Goal: Task Accomplishment & Management: Use online tool/utility

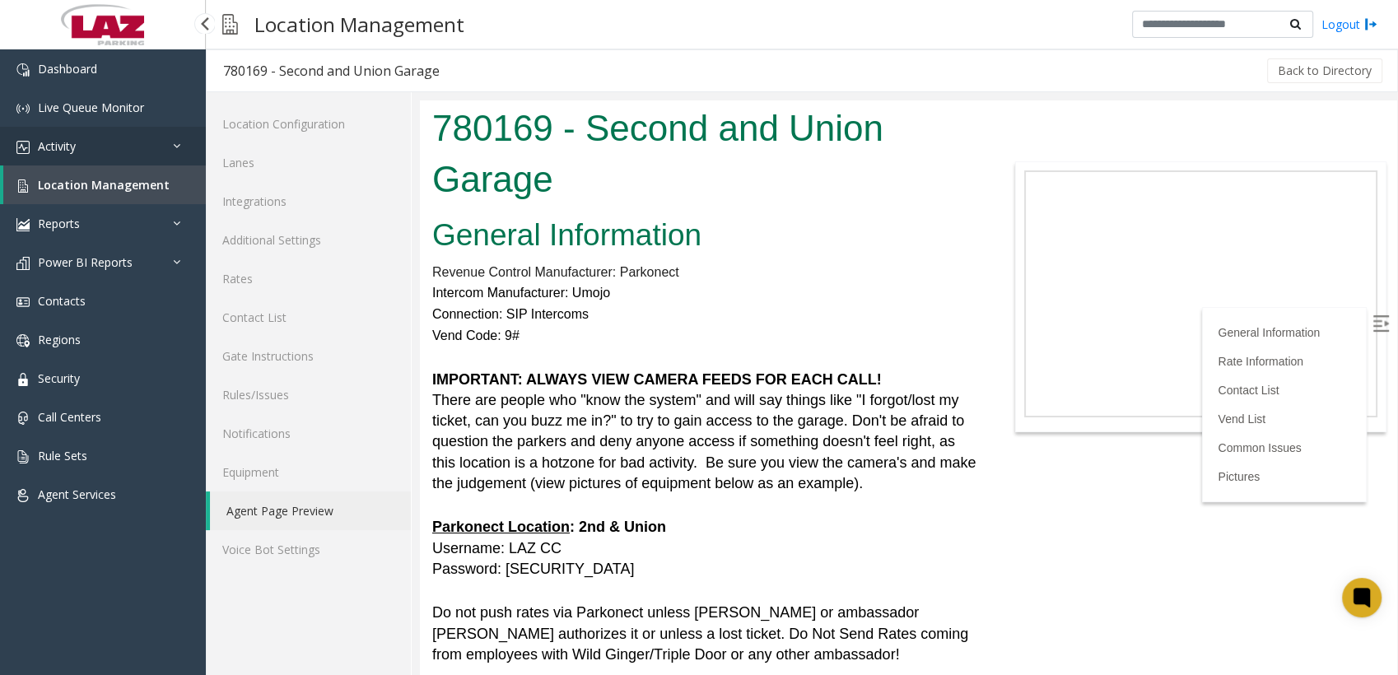
scroll to position [779, 0]
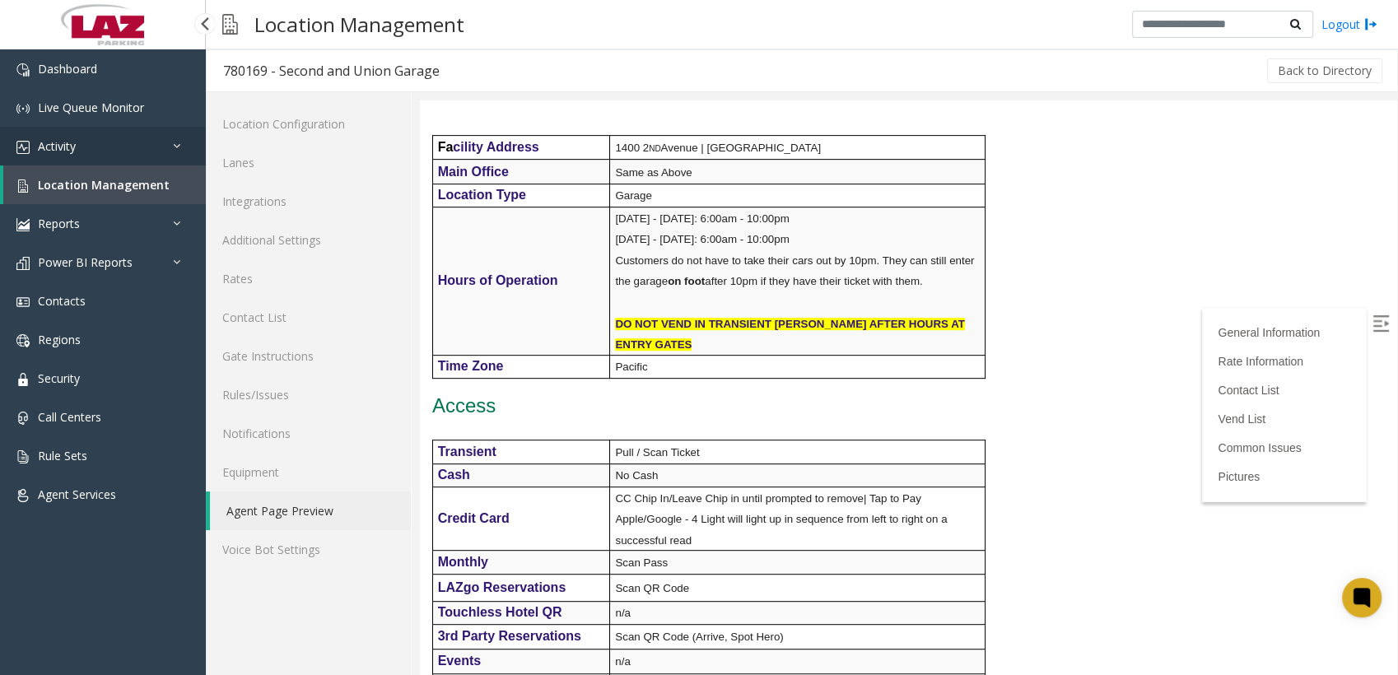
click at [39, 160] on link "Activity" at bounding box center [103, 146] width 206 height 39
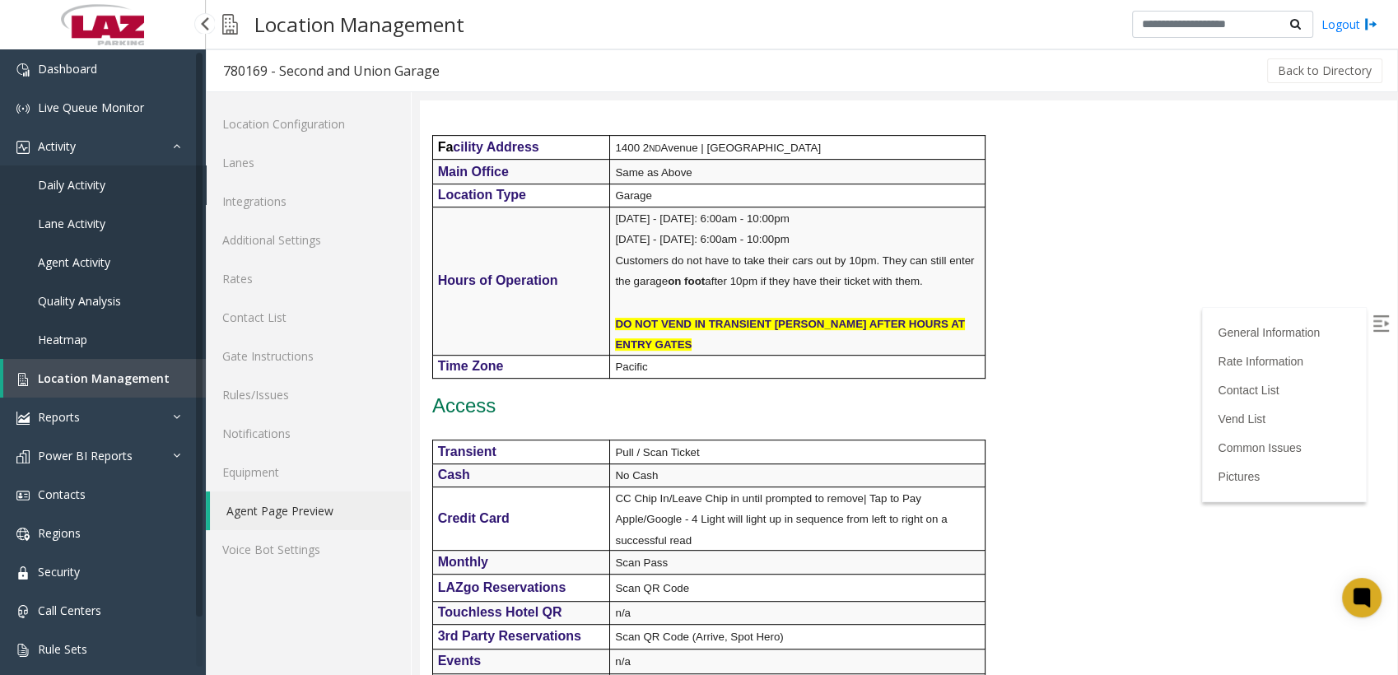
click at [58, 181] on span "Daily Activity" at bounding box center [72, 185] width 68 height 16
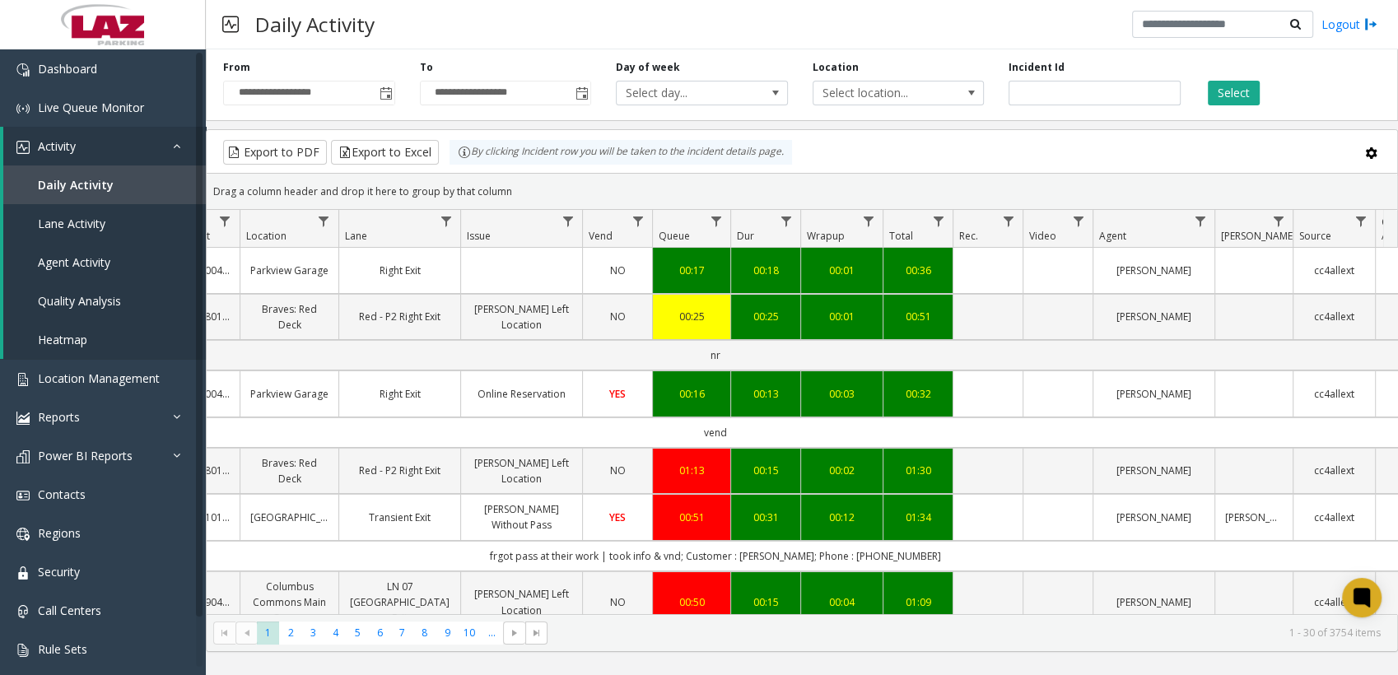
scroll to position [0, 333]
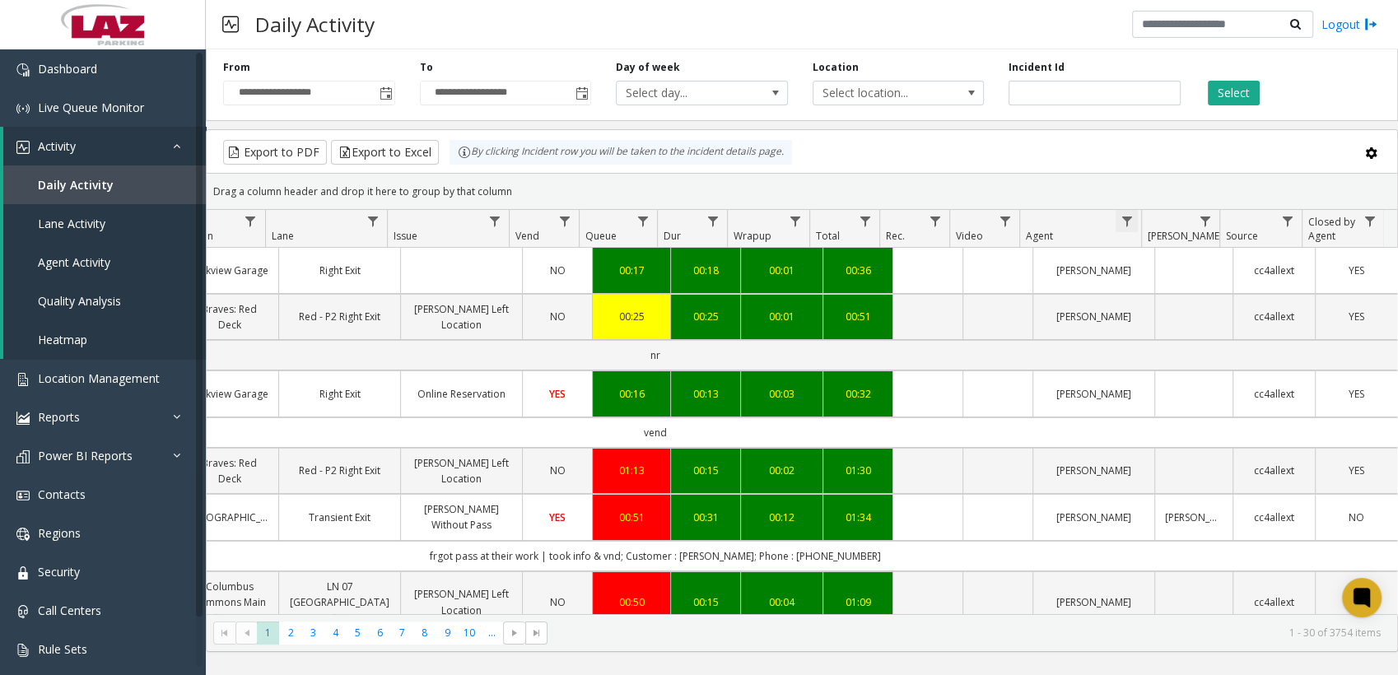
click at [1130, 221] on span "Data table" at bounding box center [1126, 221] width 13 height 13
click at [1162, 291] on input "Agent Filter" at bounding box center [1197, 291] width 140 height 28
type input "****"
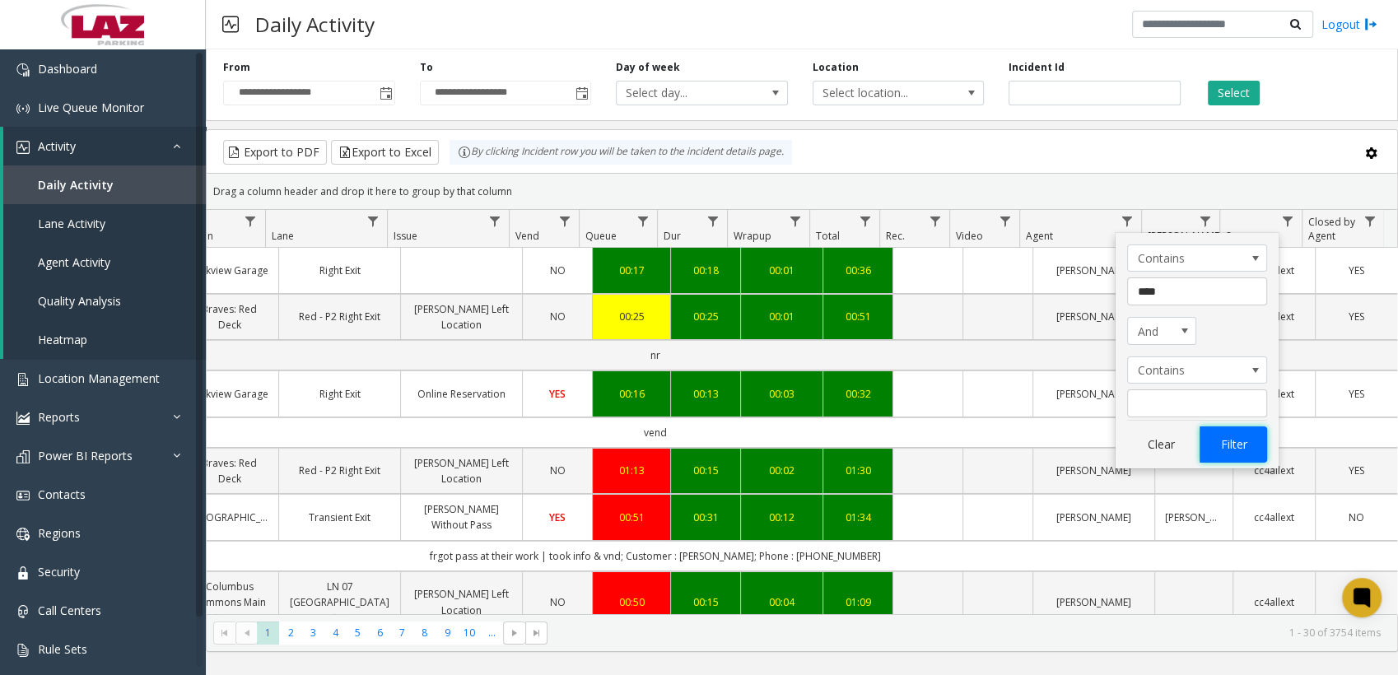
click at [1241, 445] on button "Filter" at bounding box center [1234, 444] width 68 height 36
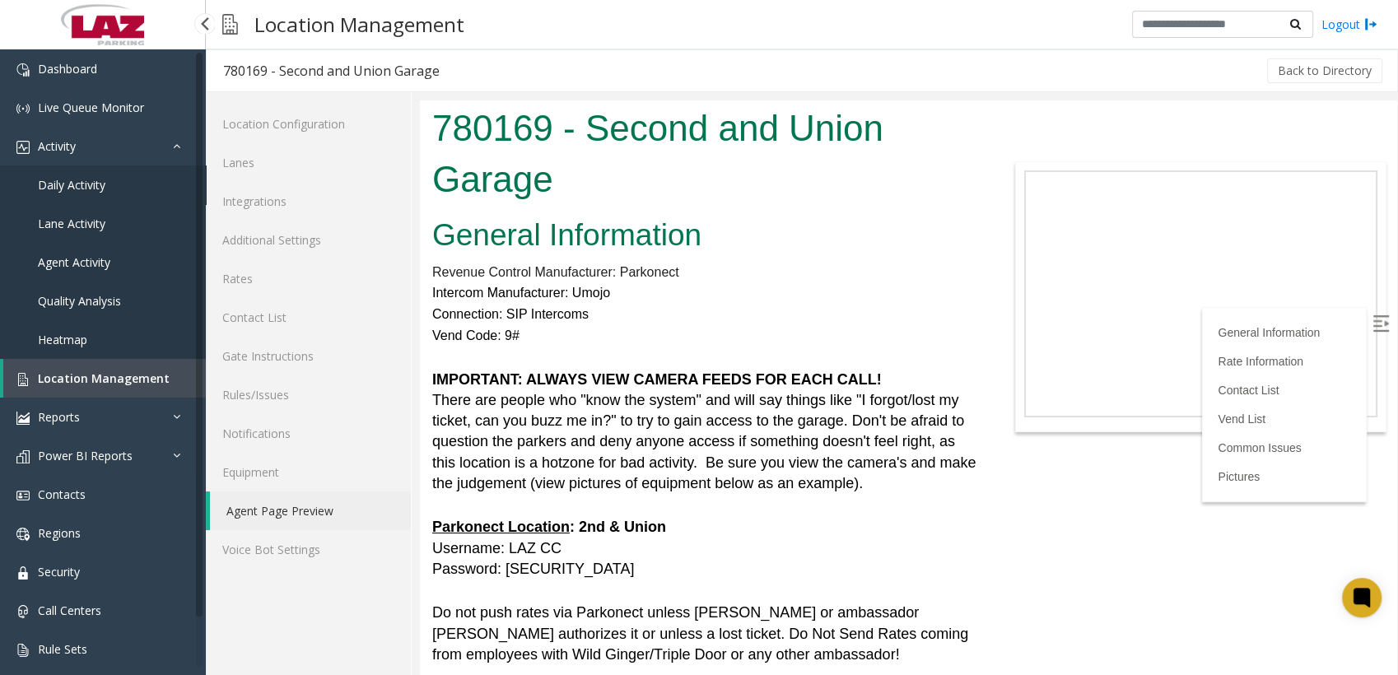
click at [85, 193] on link "Daily Activity" at bounding box center [103, 184] width 206 height 39
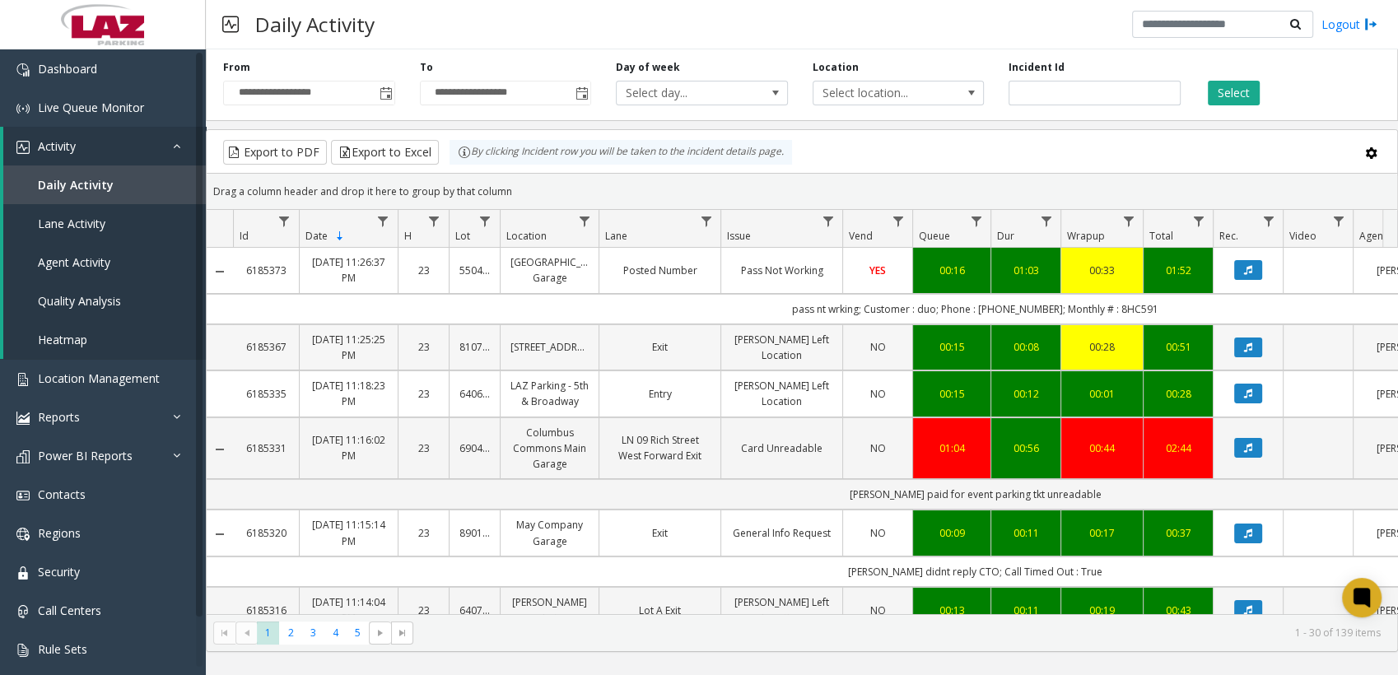
scroll to position [0, 333]
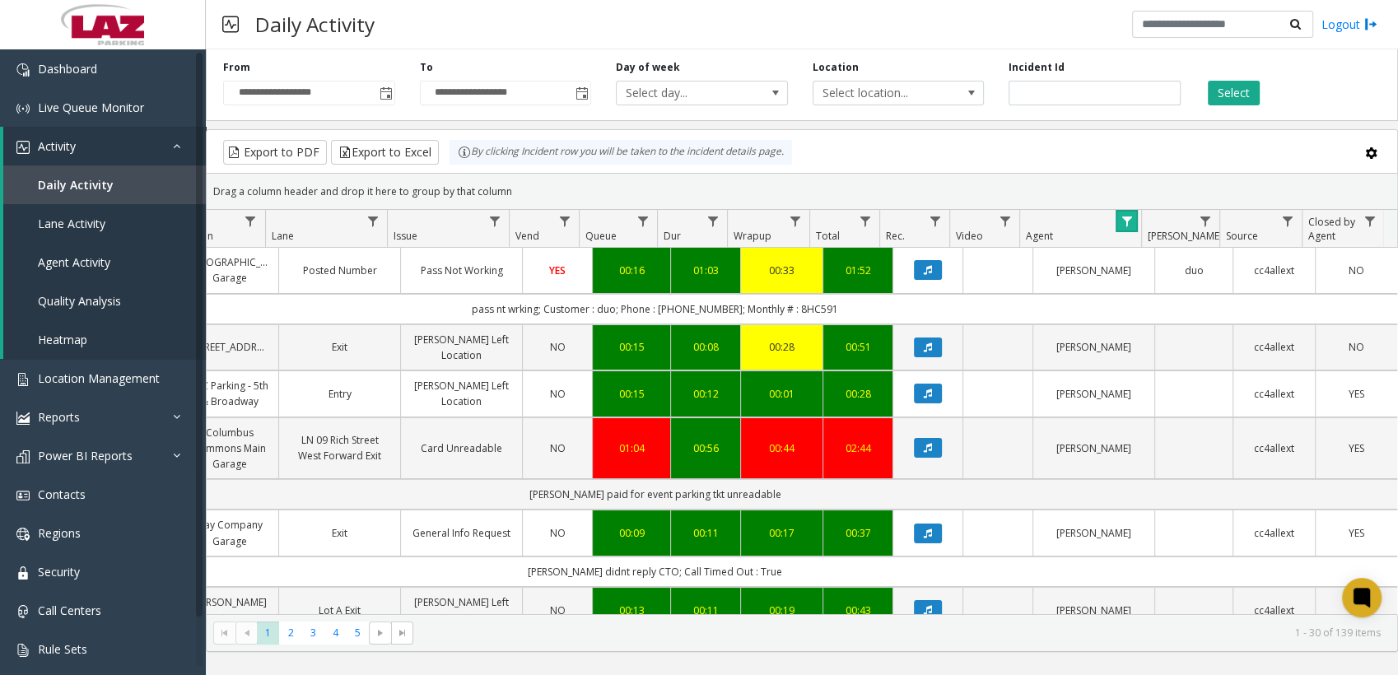
click at [1133, 218] on link "Data table" at bounding box center [1127, 221] width 22 height 22
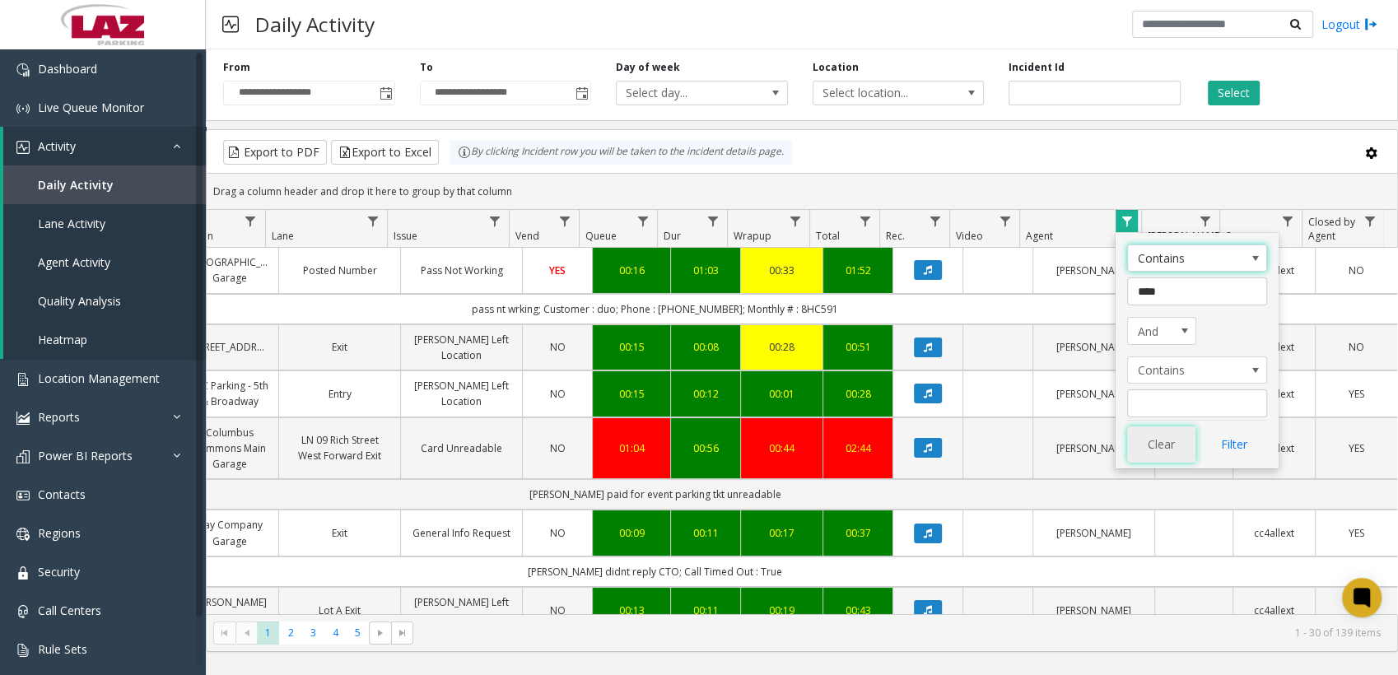
click at [1186, 444] on button "Clear" at bounding box center [1161, 444] width 68 height 36
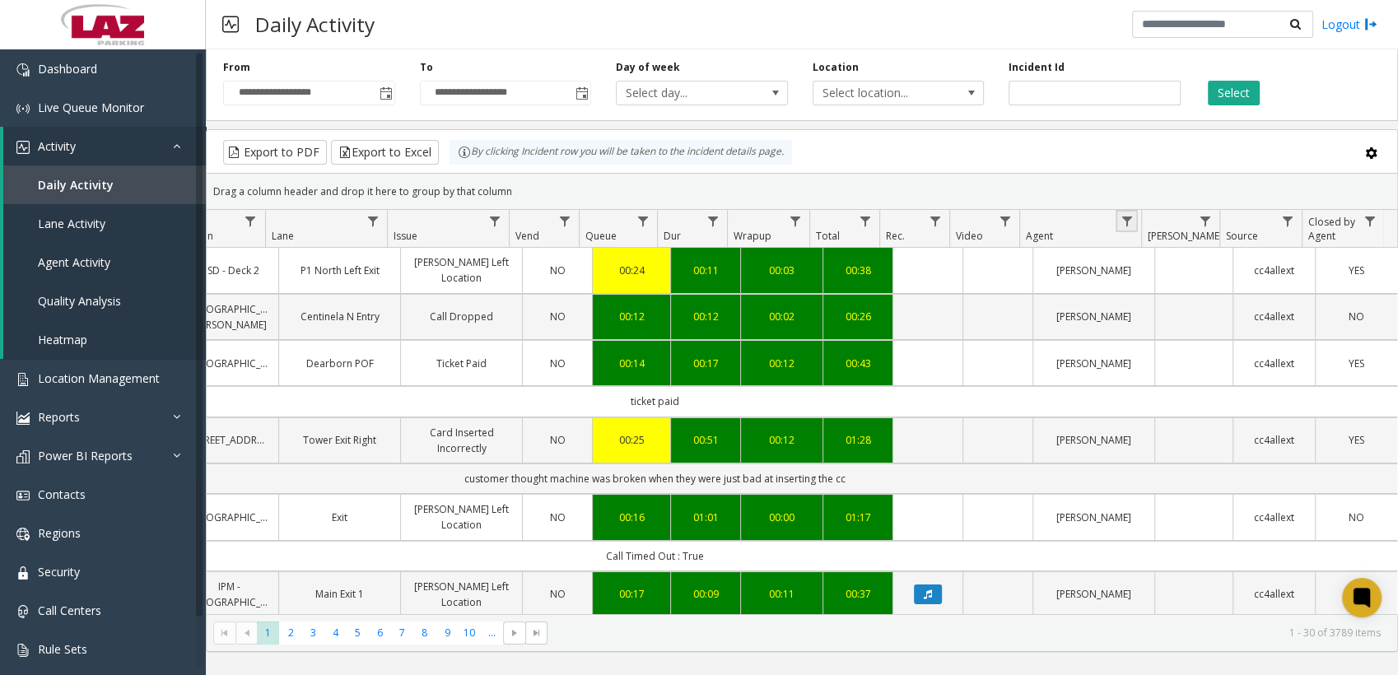
click at [1127, 219] on span "Data table" at bounding box center [1126, 221] width 13 height 13
click at [1160, 281] on input "Agent Filter" at bounding box center [1197, 291] width 140 height 28
type input "****"
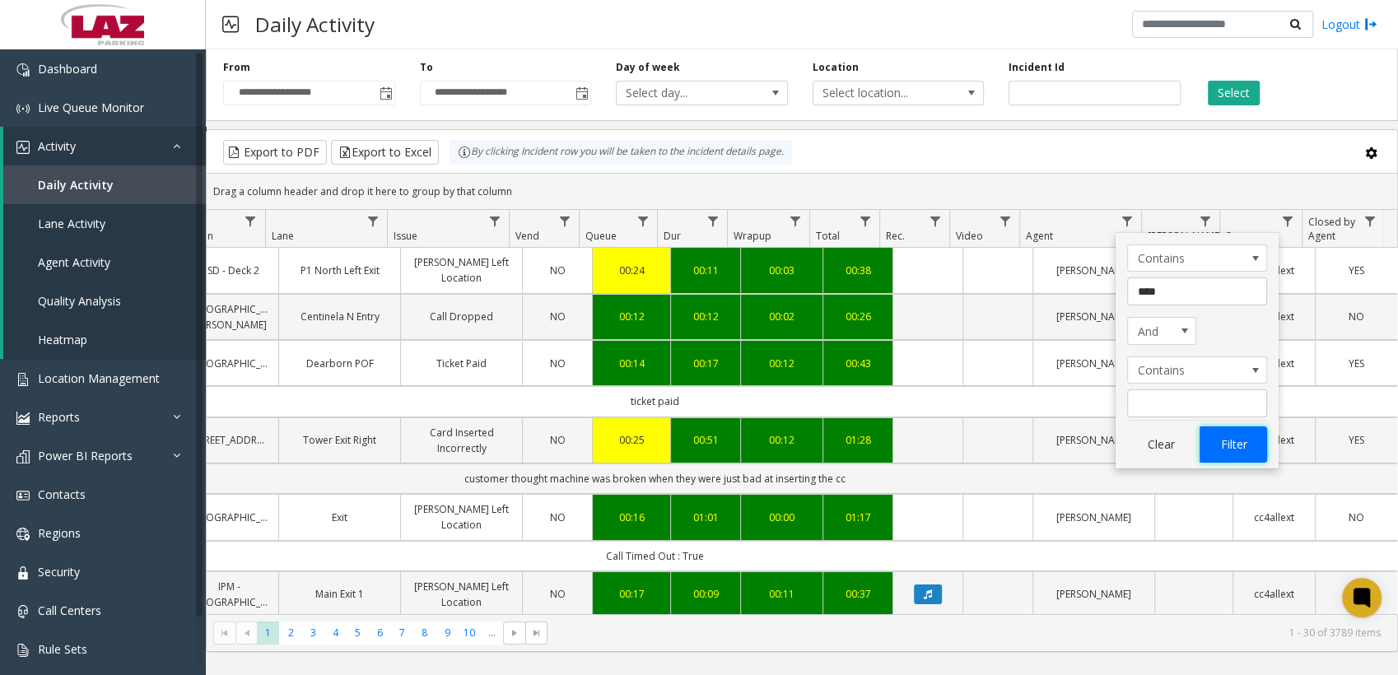
click at [1234, 455] on button "Filter" at bounding box center [1234, 444] width 68 height 36
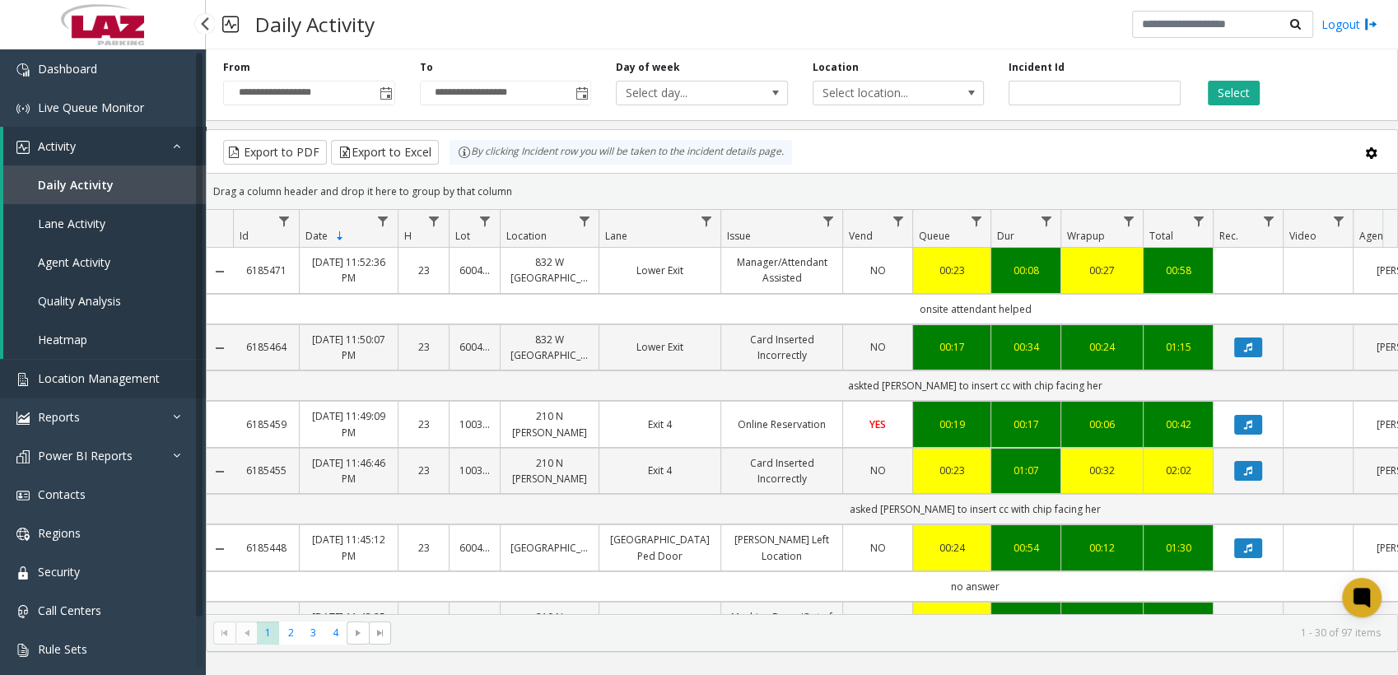
click at [59, 389] on link "Location Management" at bounding box center [103, 378] width 206 height 39
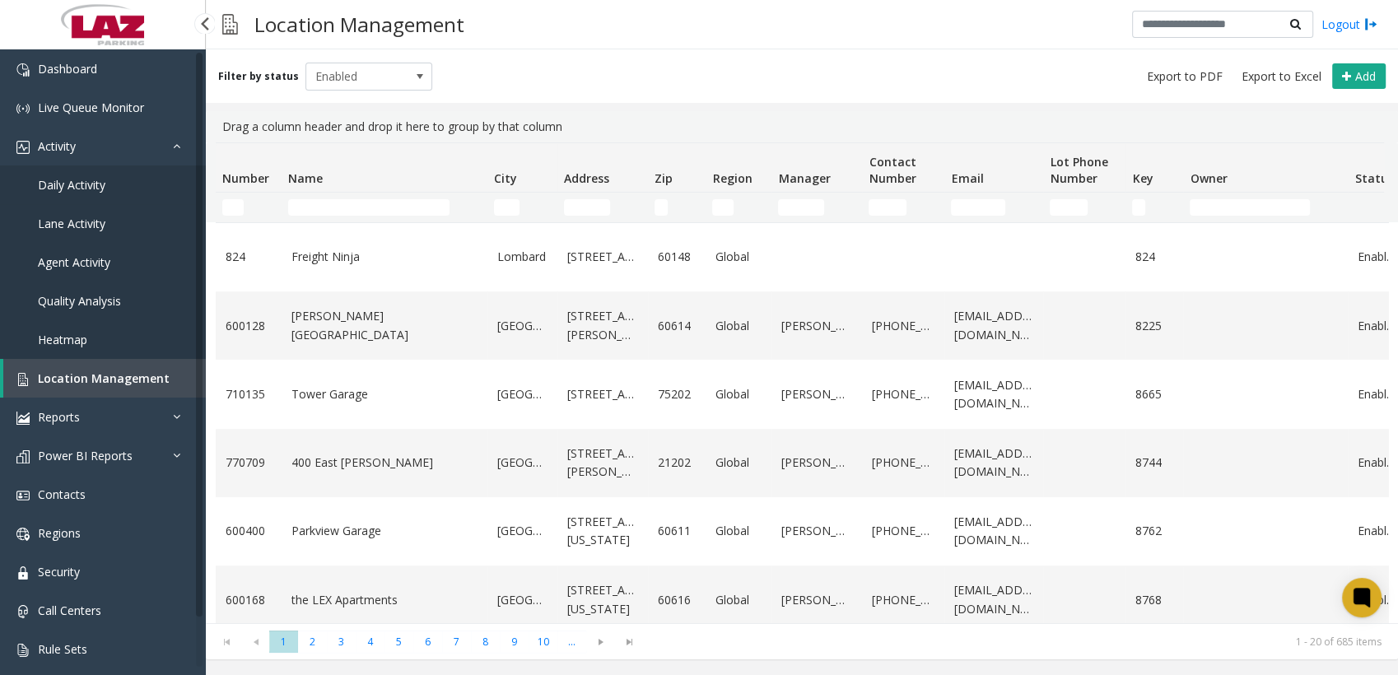
click at [70, 184] on span "Daily Activity" at bounding box center [72, 185] width 68 height 16
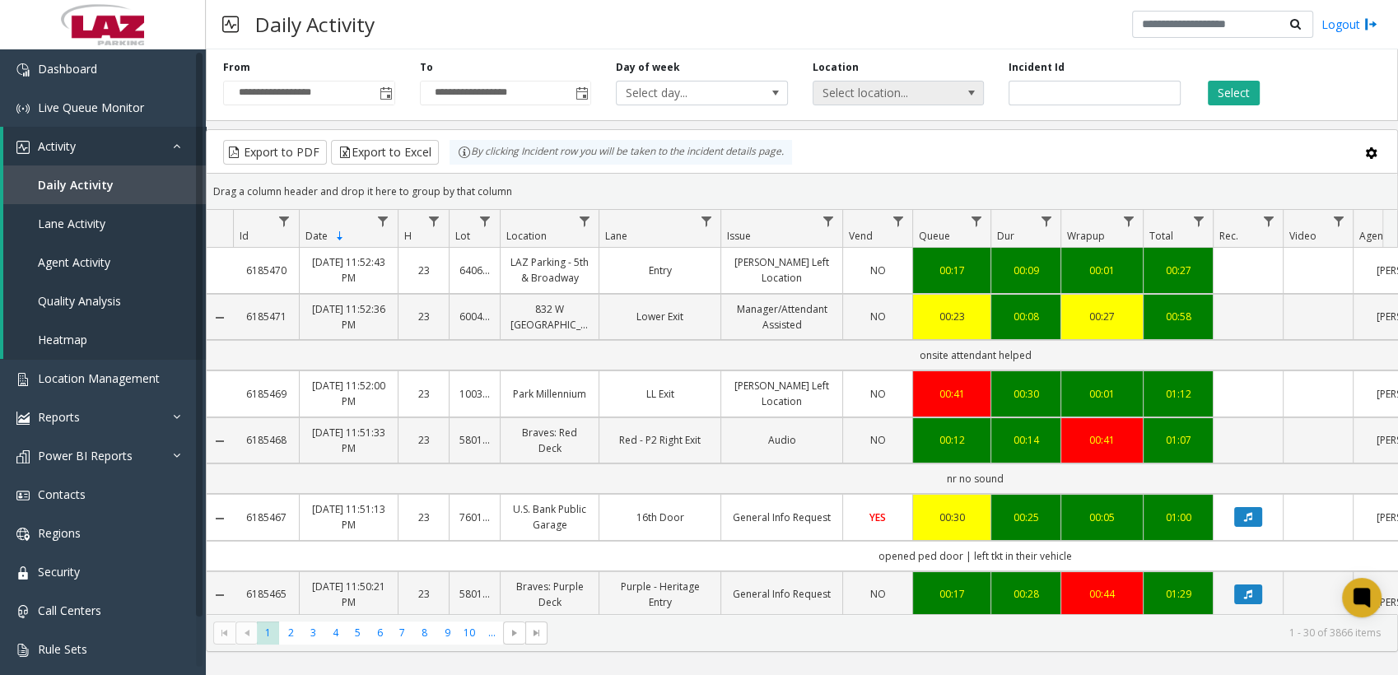
click at [883, 96] on span "Select location..." at bounding box center [881, 93] width 136 height 23
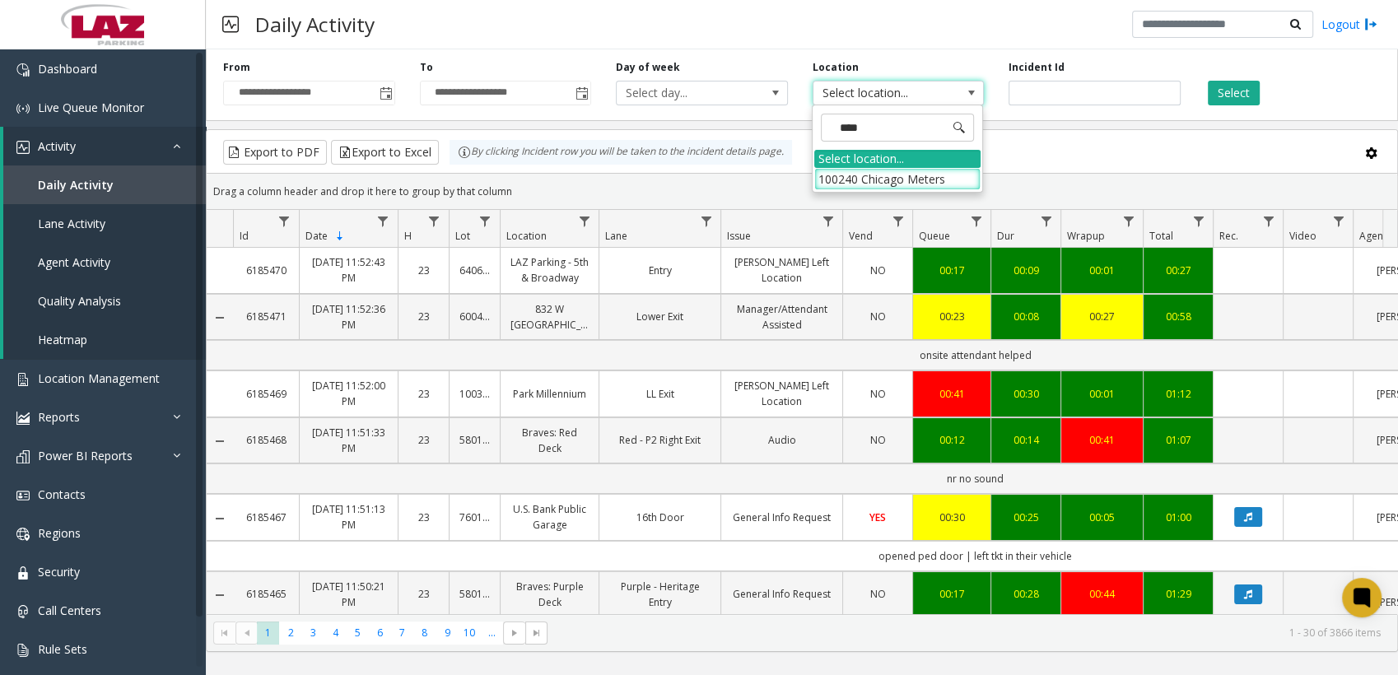
type input "*****"
click at [843, 176] on li "100240 Chicago Meters" at bounding box center [897, 179] width 166 height 22
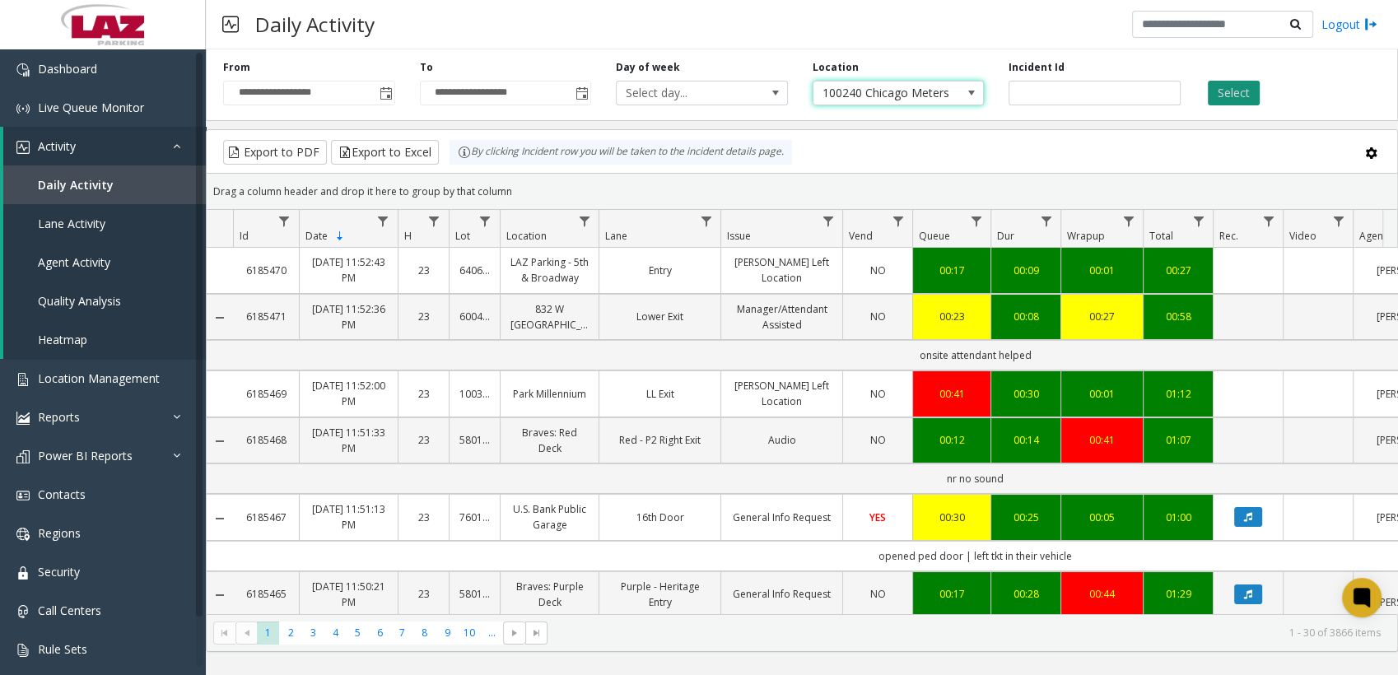
click at [1243, 98] on button "Select" at bounding box center [1234, 93] width 52 height 25
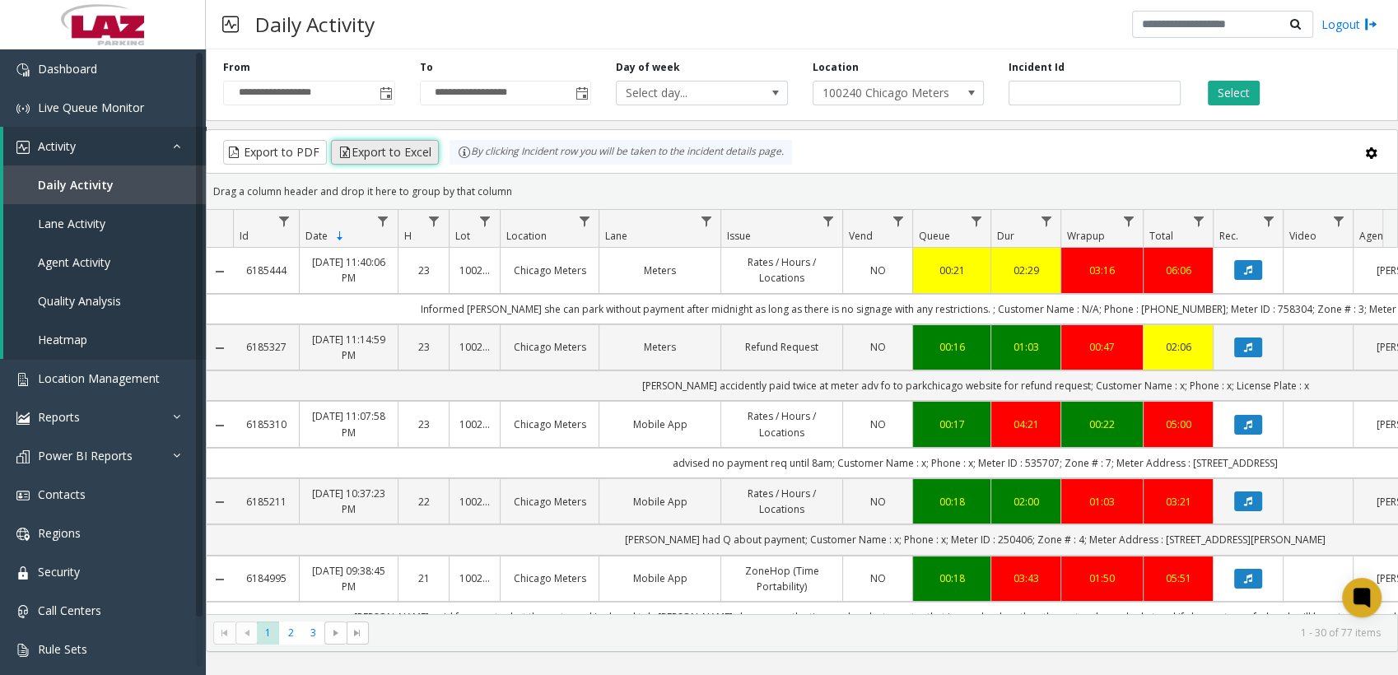
click at [373, 148] on button "Export to Excel" at bounding box center [385, 152] width 108 height 25
click at [863, 155] on div "Export to PDF Export to Excel By clicking Incident row you will be taken to the…" at bounding box center [802, 152] width 1162 height 25
